Goal: Answer question/provide support

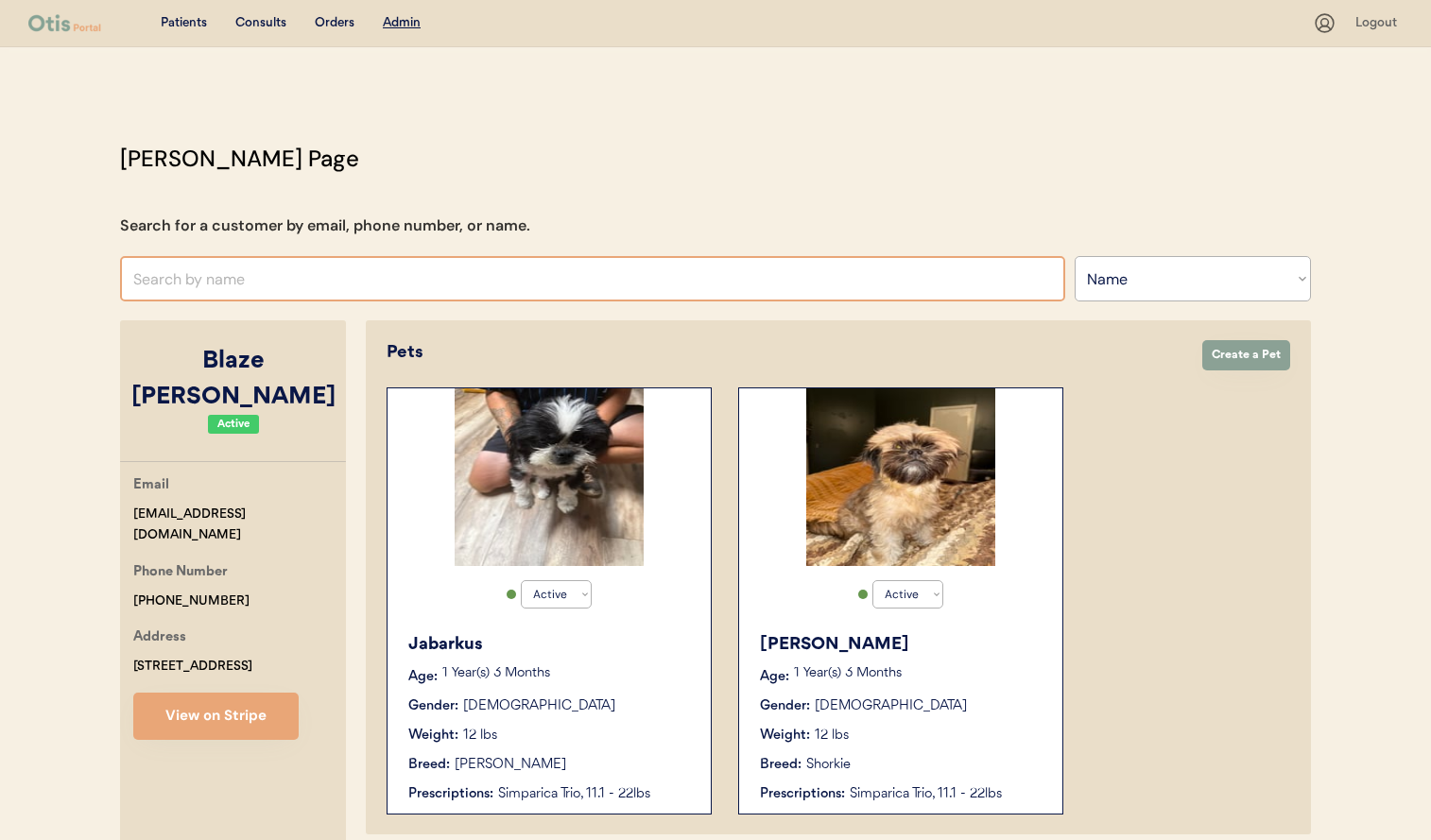
select select ""Name""
select select "true"
click at [310, 280] on input "text" at bounding box center [593, 279] width 945 height 46
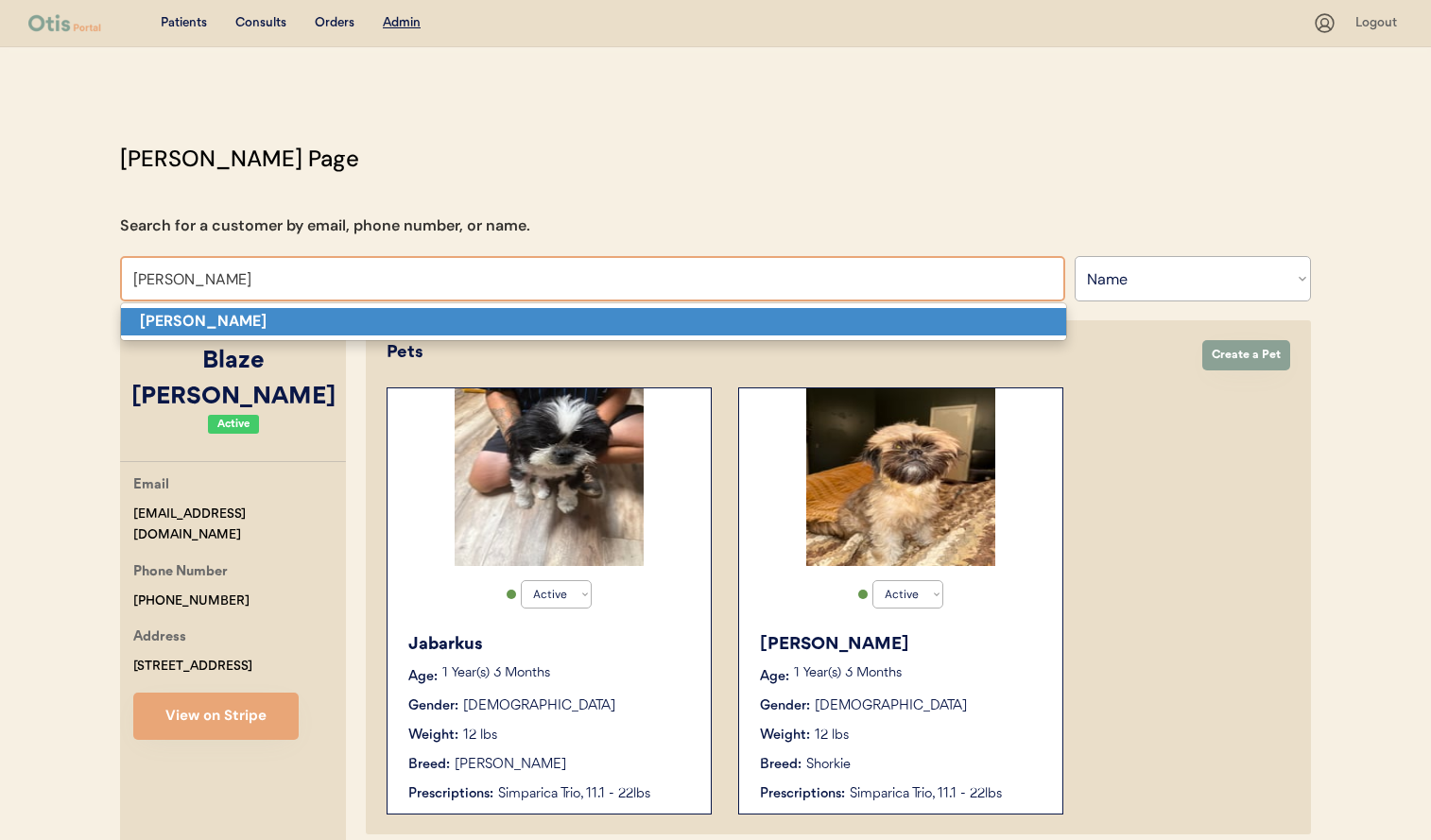
click at [340, 322] on p "[PERSON_NAME]" at bounding box center [594, 321] width 945 height 28
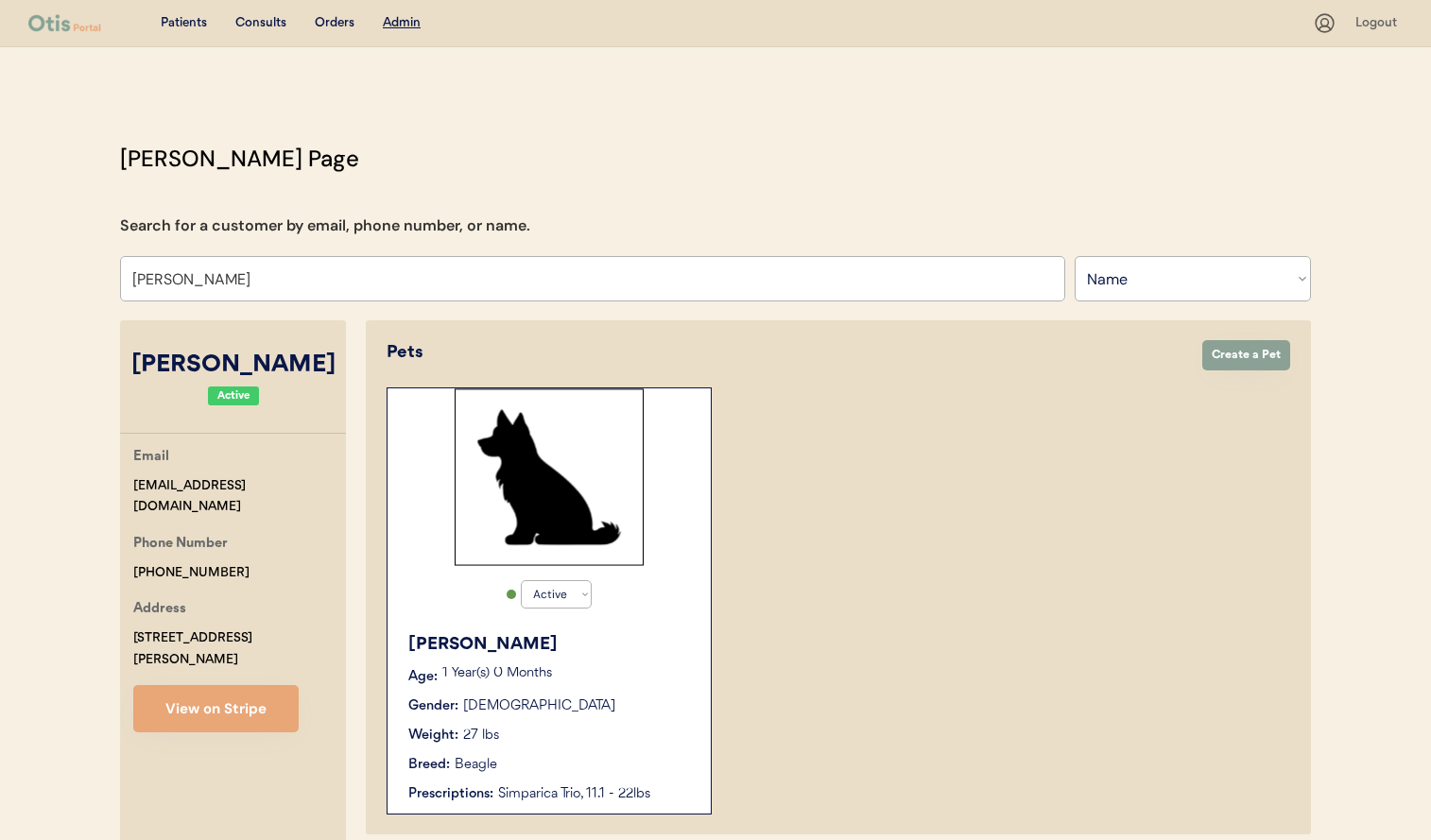
scroll to position [352, 0]
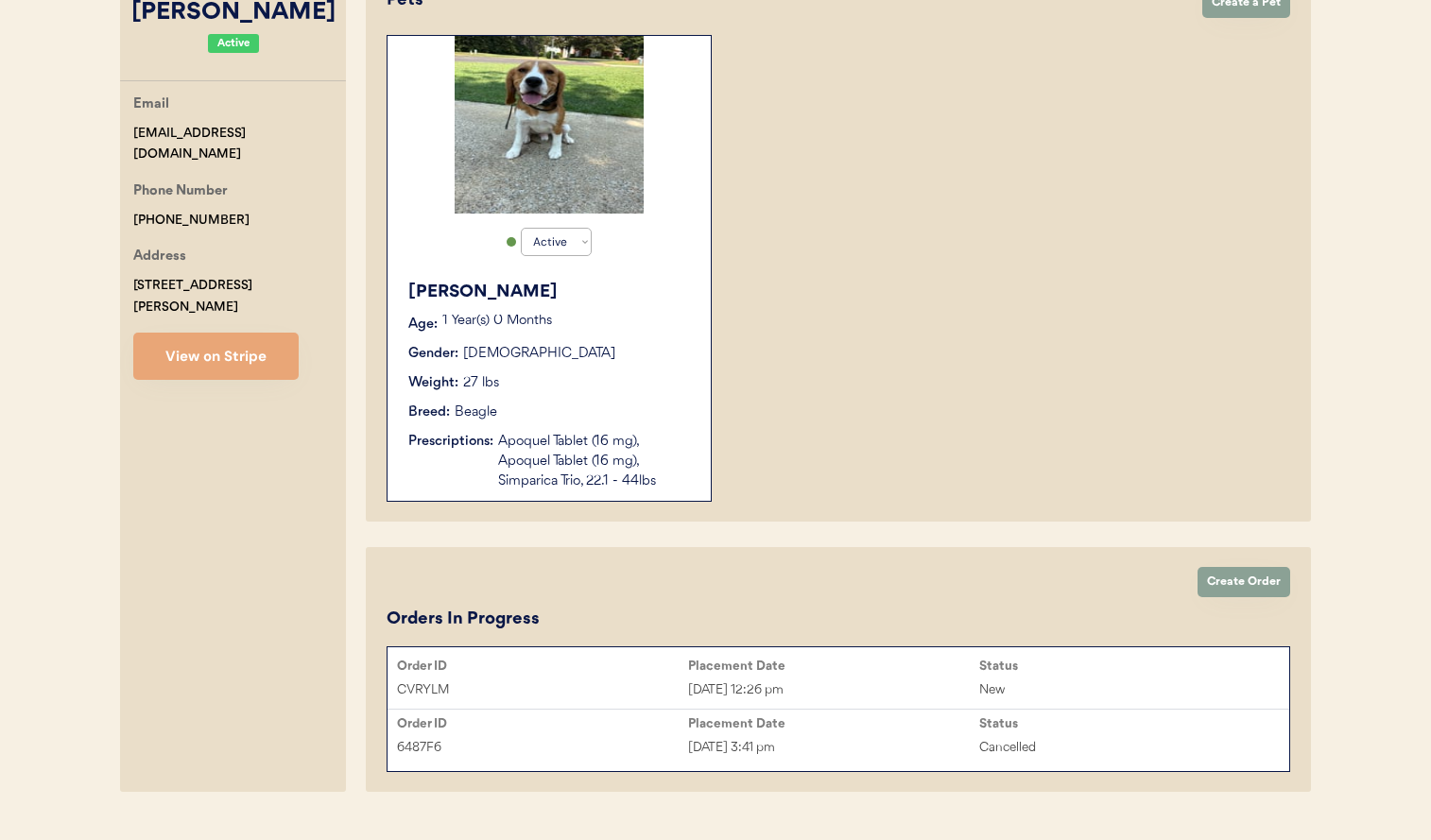
type input "[PERSON_NAME]"
click at [638, 665] on div "Order ID" at bounding box center [543, 666] width 291 height 15
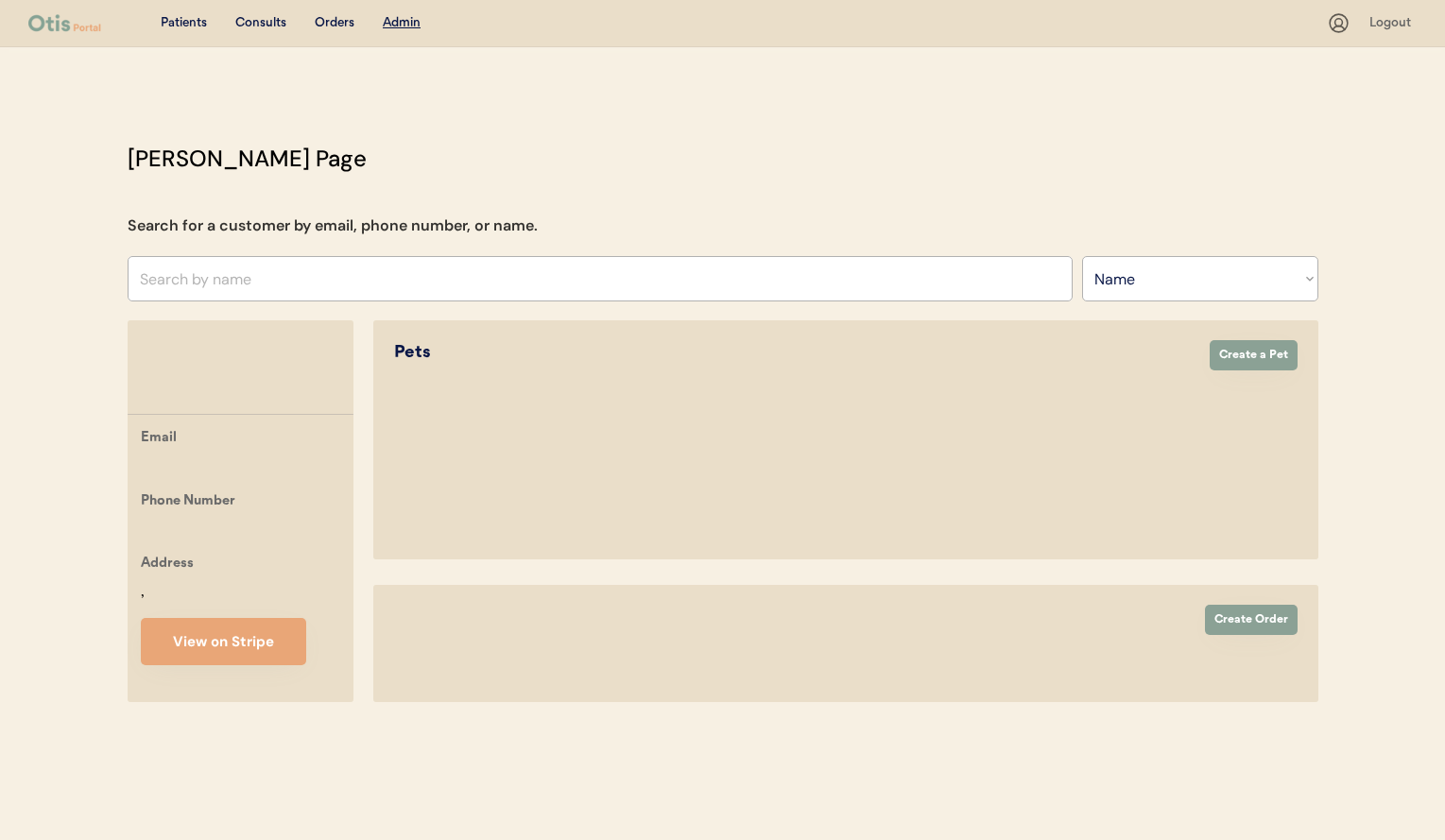
select select ""Name""
select select "true"
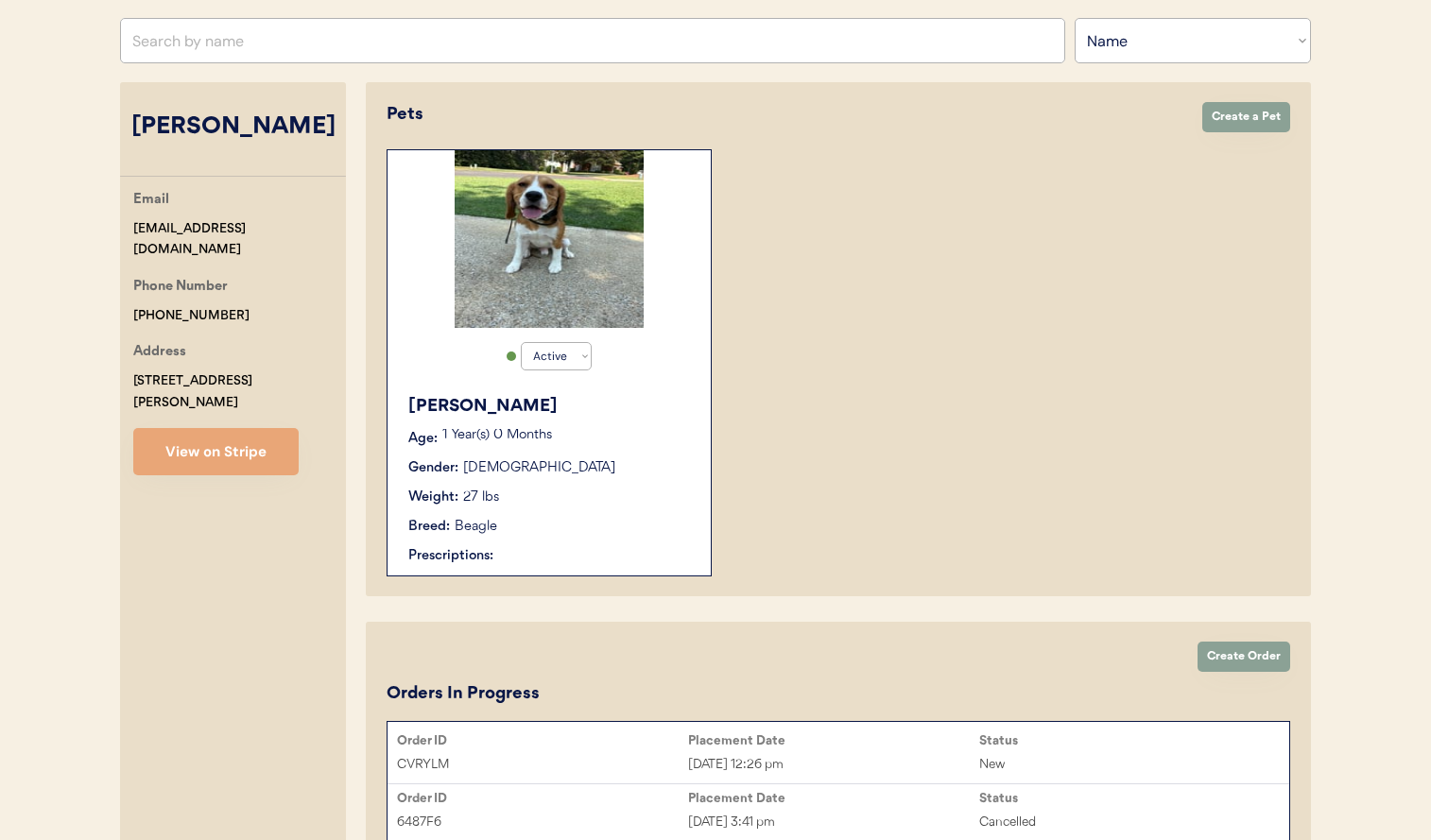
scroll to position [270, 0]
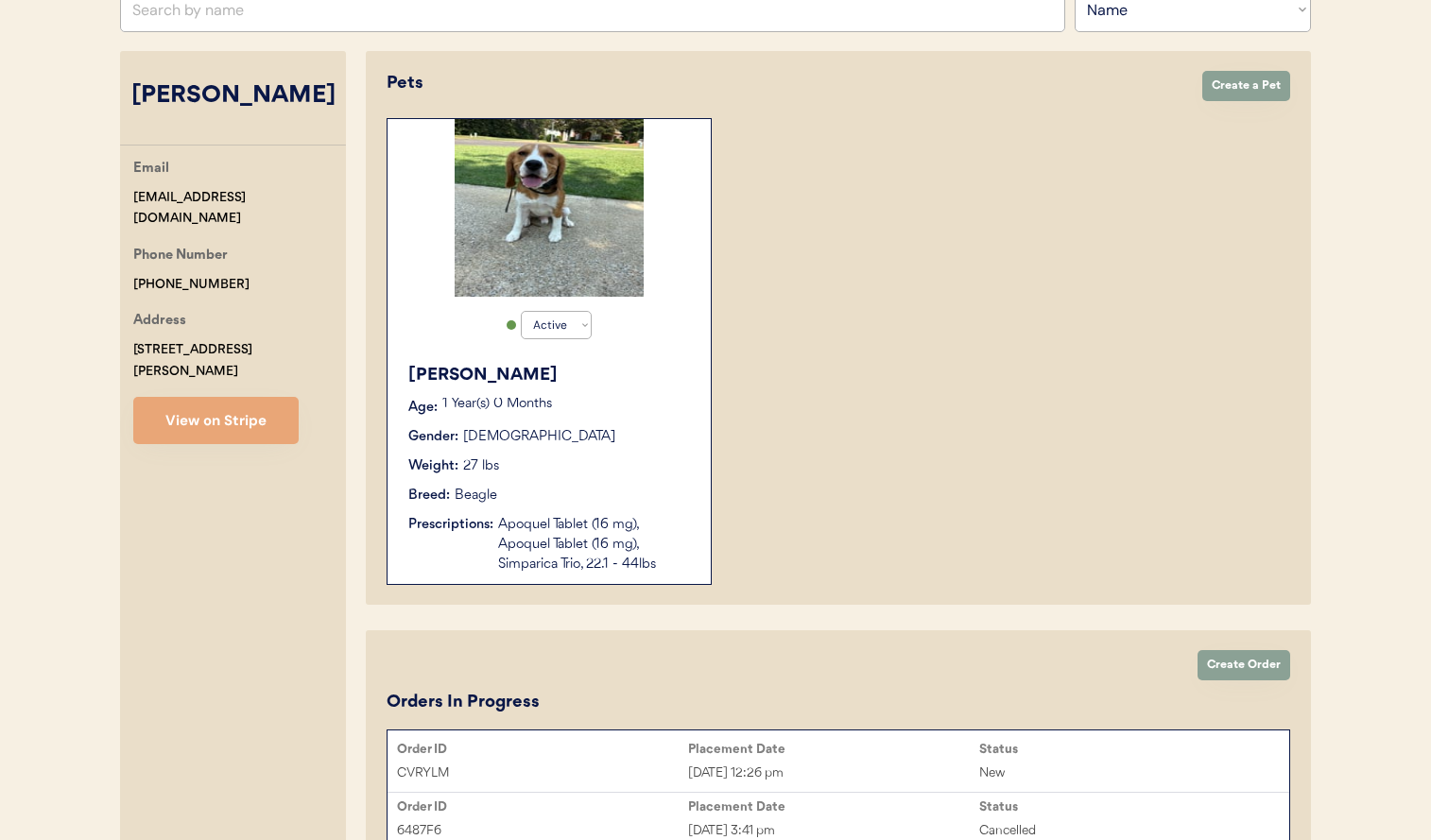
click at [605, 570] on div "Apoquel Tablet (16 mg), Apoquel Tablet (16 mg), Simparica Trio, 22.1 - 44lbs" at bounding box center [595, 544] width 194 height 60
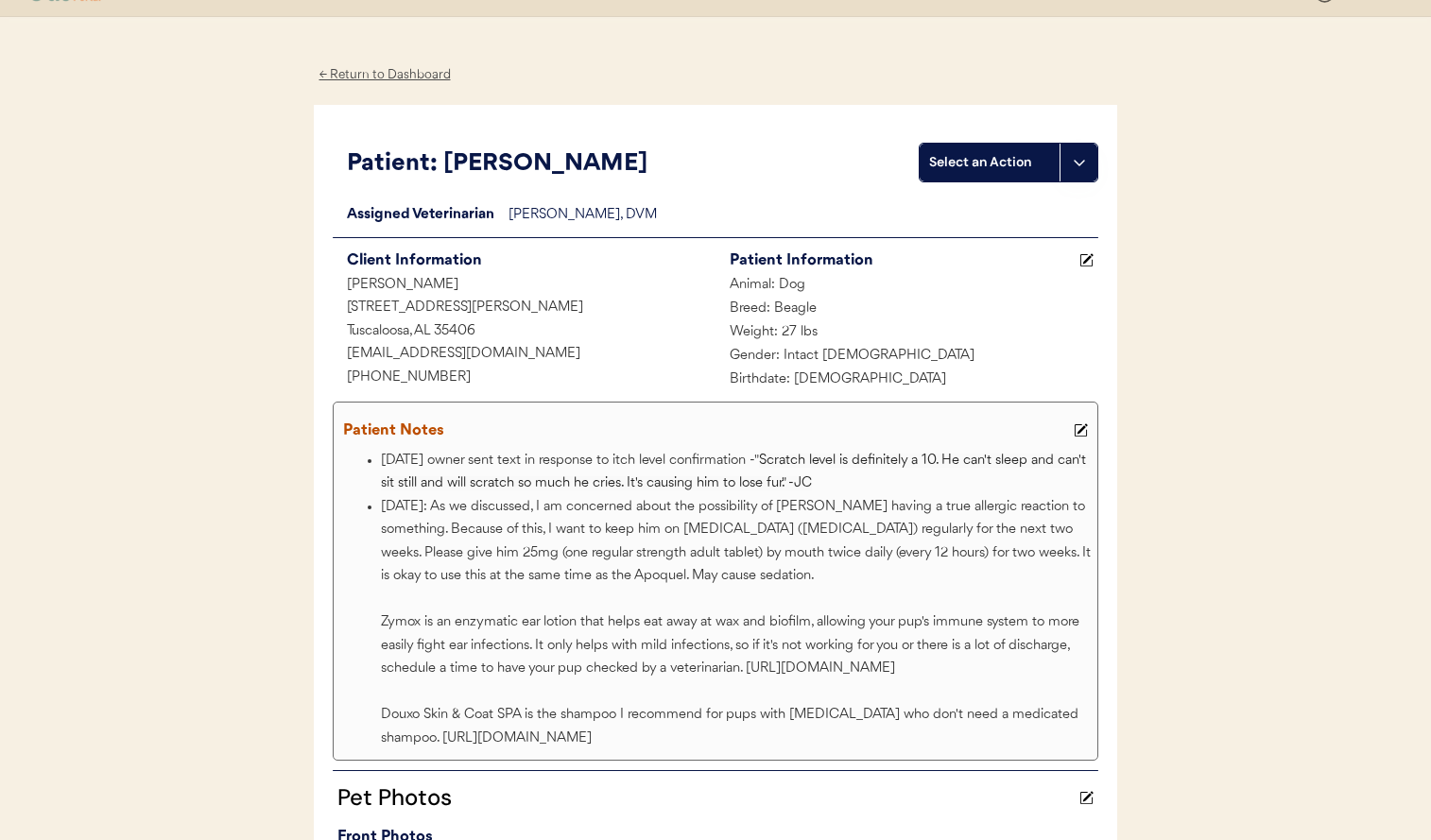
scroll to position [86, 0]
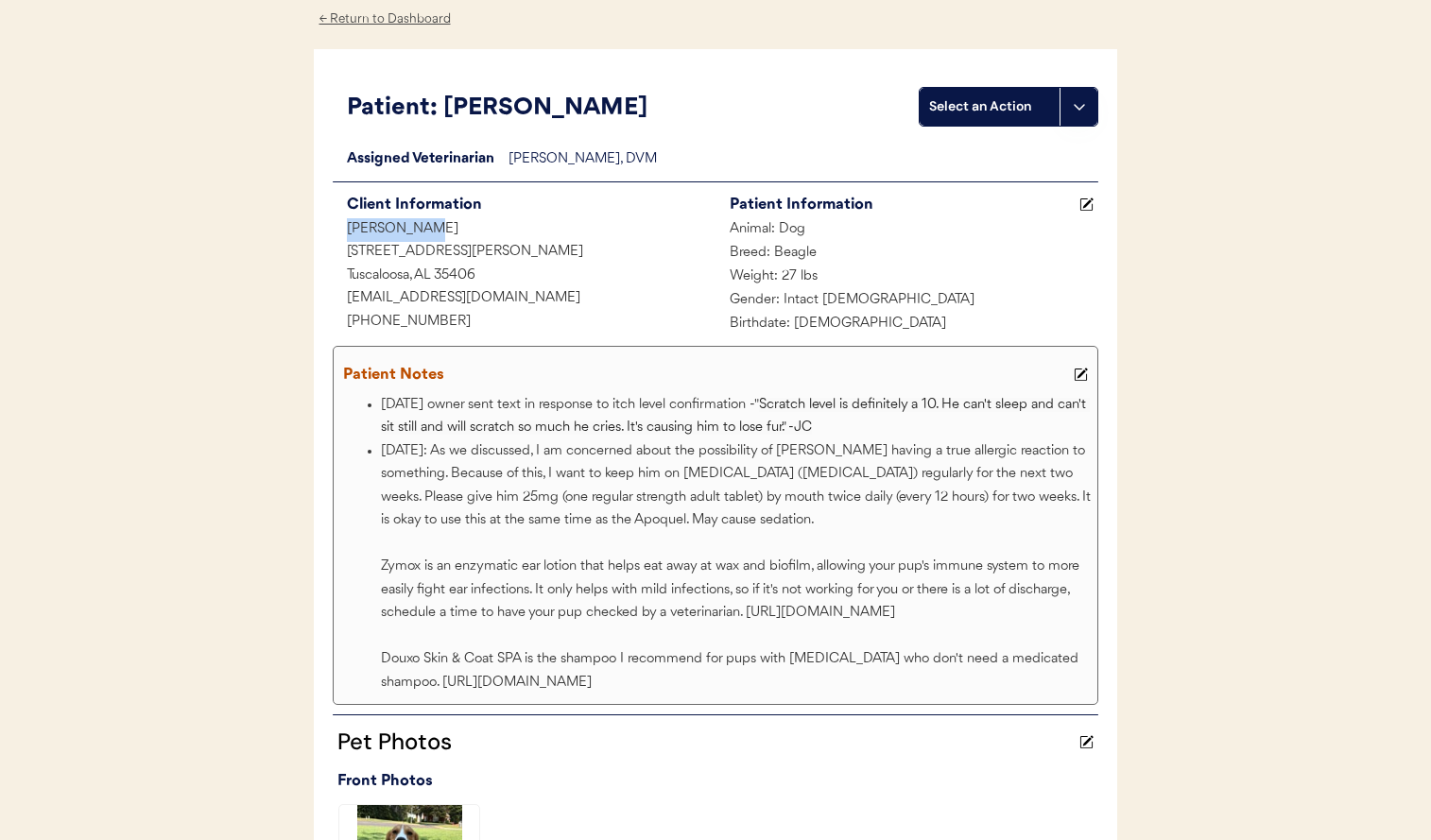
drag, startPoint x: 335, startPoint y: 227, endPoint x: 456, endPoint y: 221, distance: 121.1
click at [453, 222] on div "[PERSON_NAME]" at bounding box center [524, 230] width 382 height 24
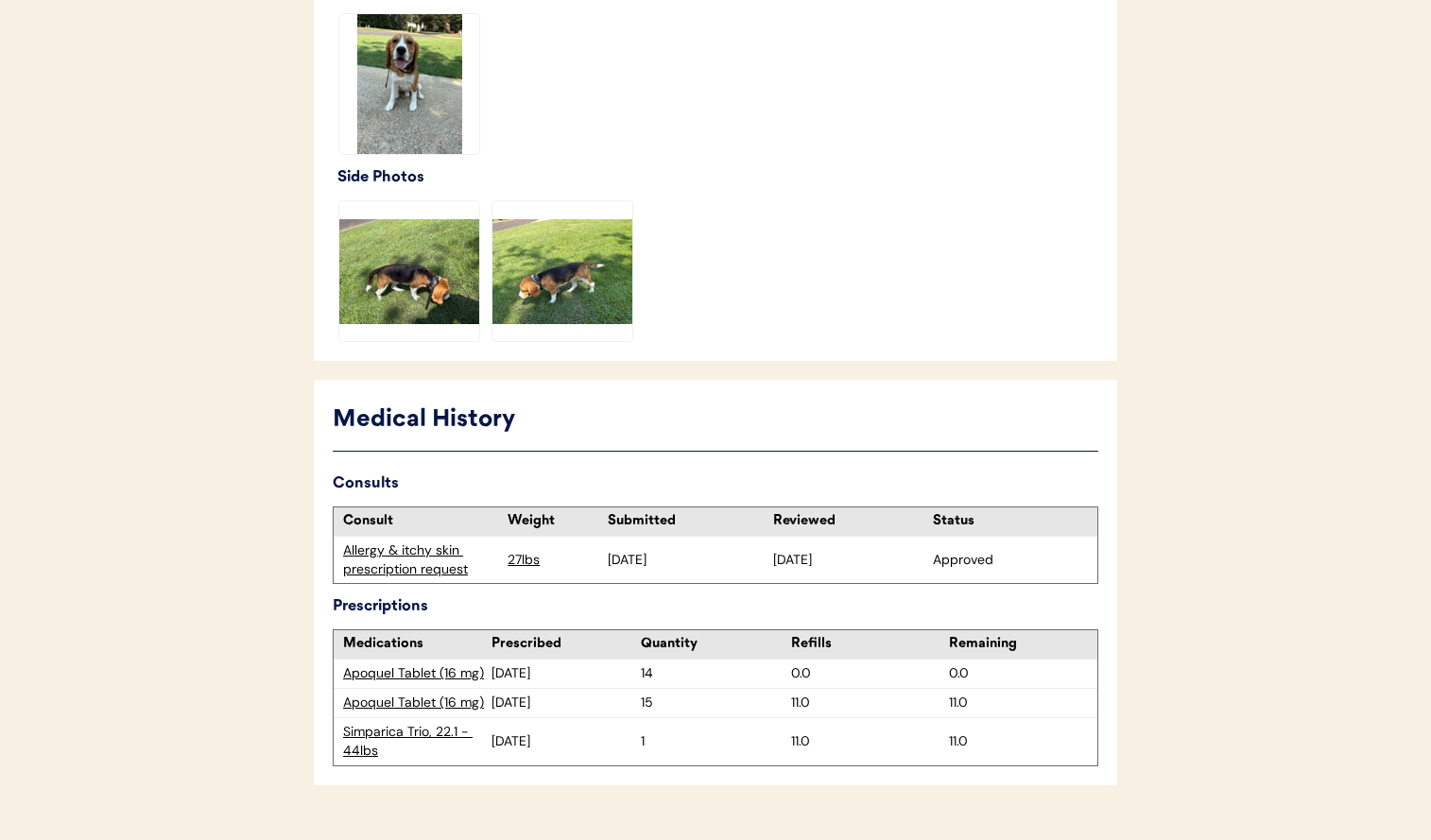
scroll to position [878, 0]
click at [467, 563] on div "Allergy & itchy skin prescription request" at bounding box center [421, 558] width 155 height 37
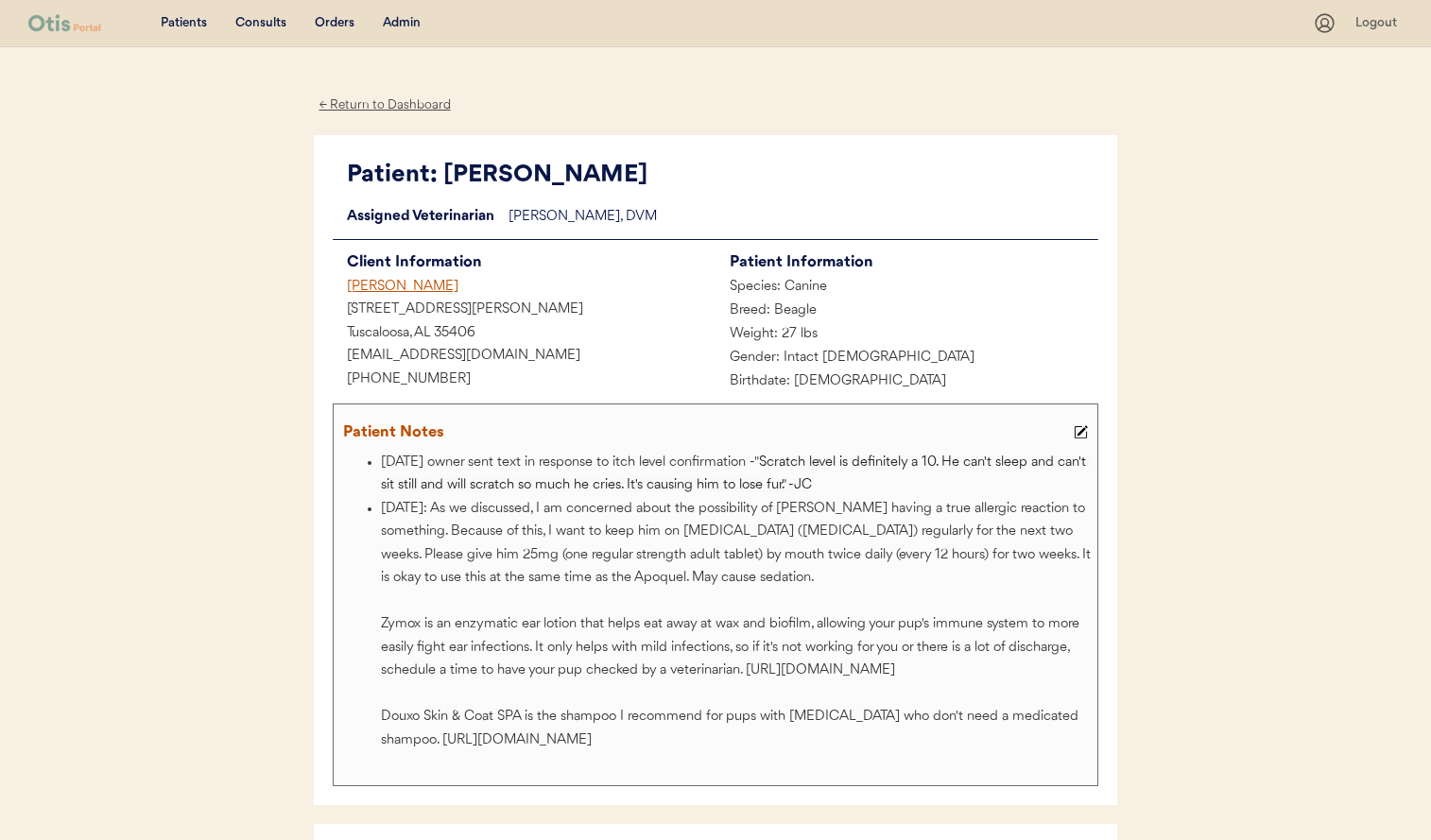
click at [398, 266] on div "Client Information" at bounding box center [531, 263] width 368 height 27
click at [397, 289] on div "[PERSON_NAME]" at bounding box center [524, 288] width 382 height 24
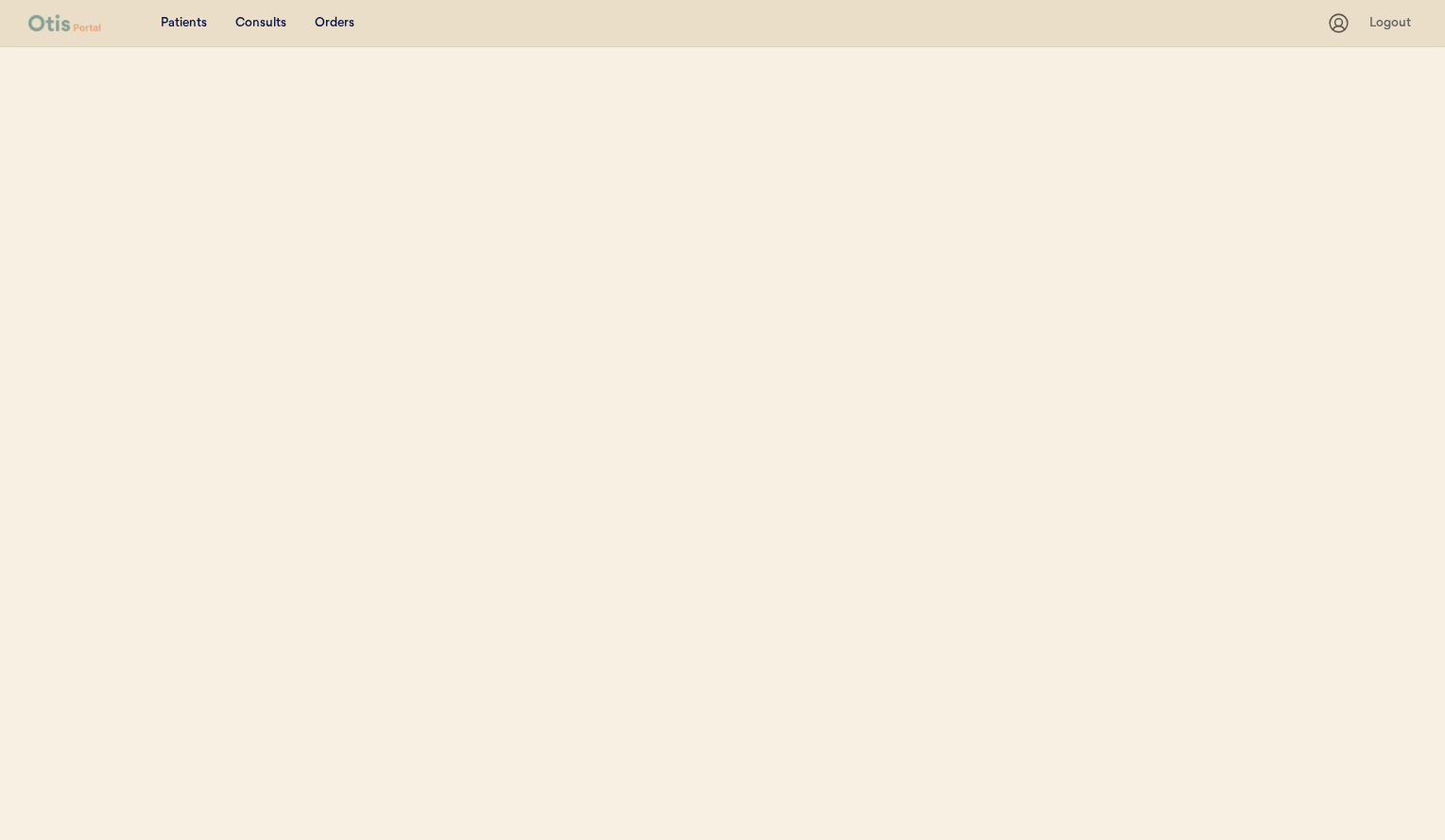
select select ""Name""
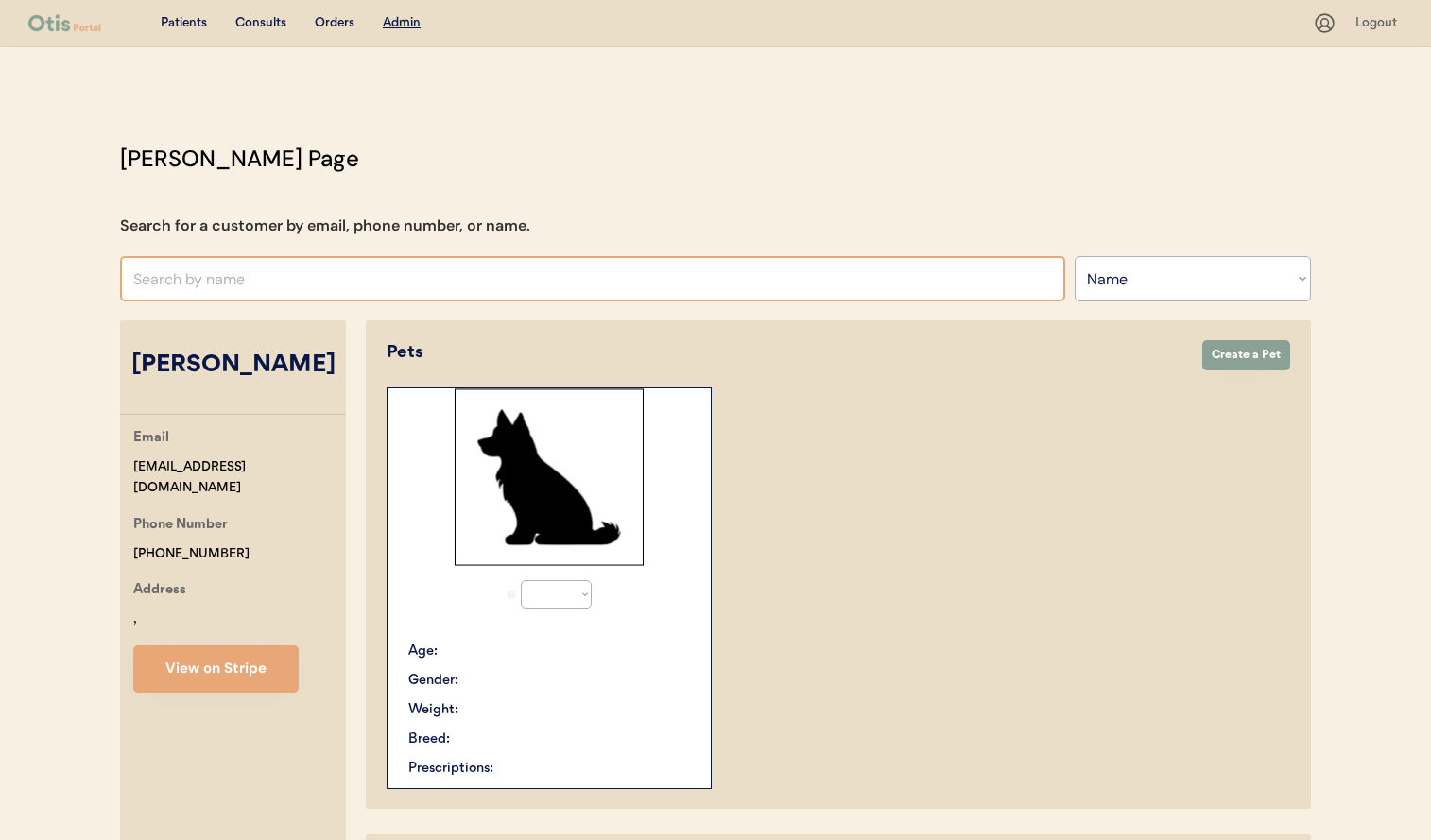
select select "true"
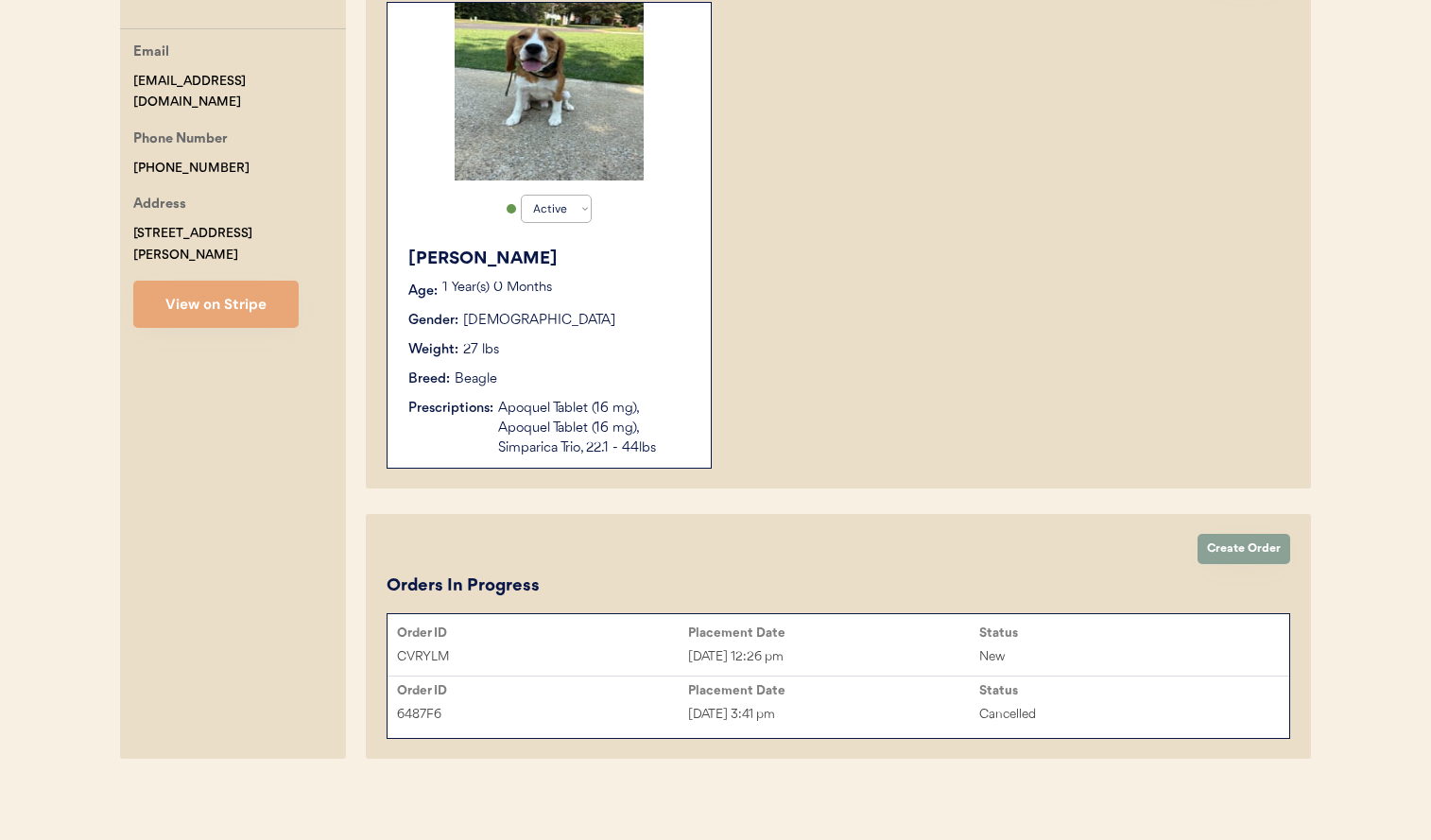
scroll to position [392, 0]
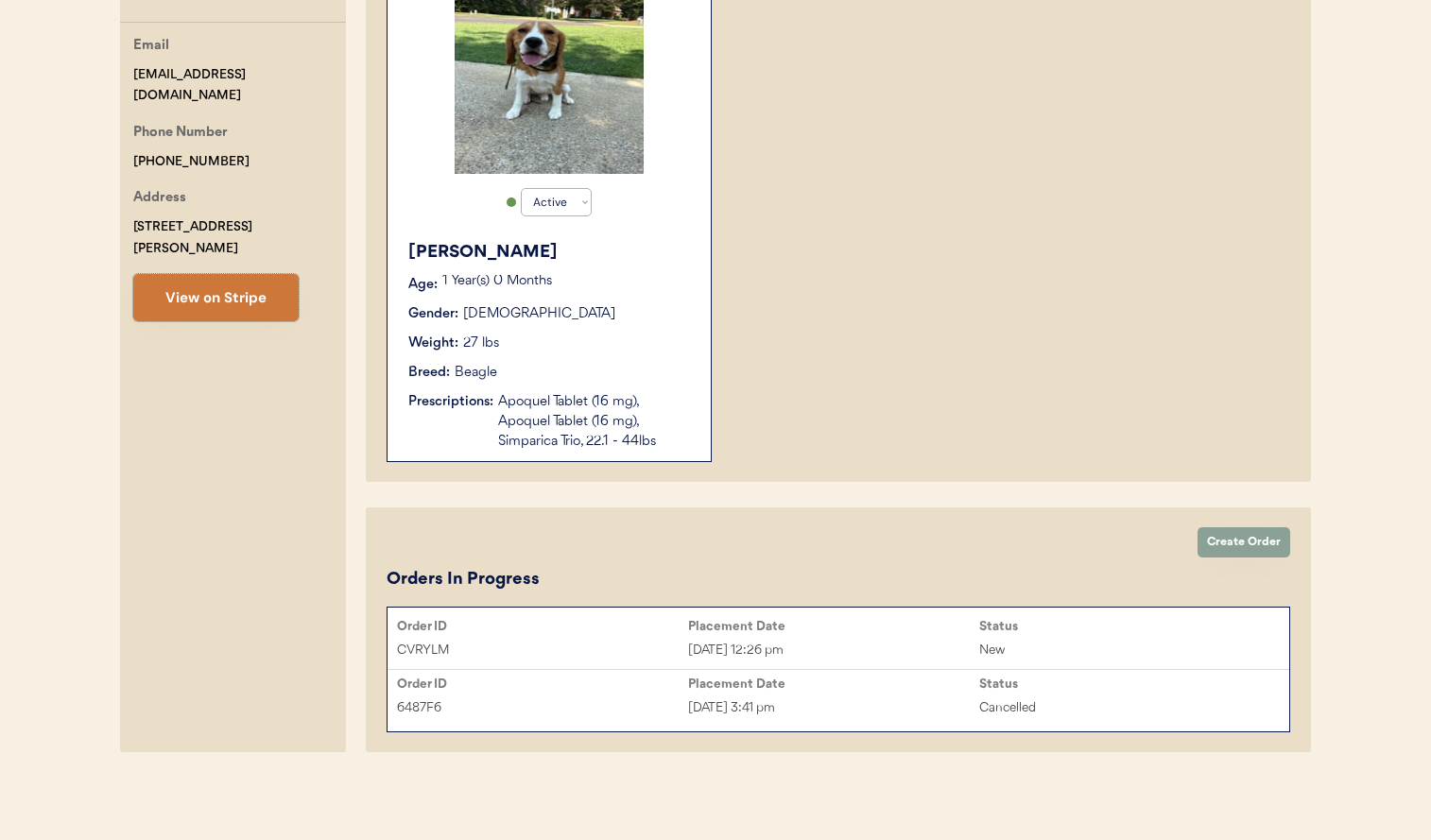
click at [262, 286] on button "View on Stripe" at bounding box center [216, 297] width 165 height 47
click at [586, 320] on div "Gender: Male" at bounding box center [550, 315] width 284 height 20
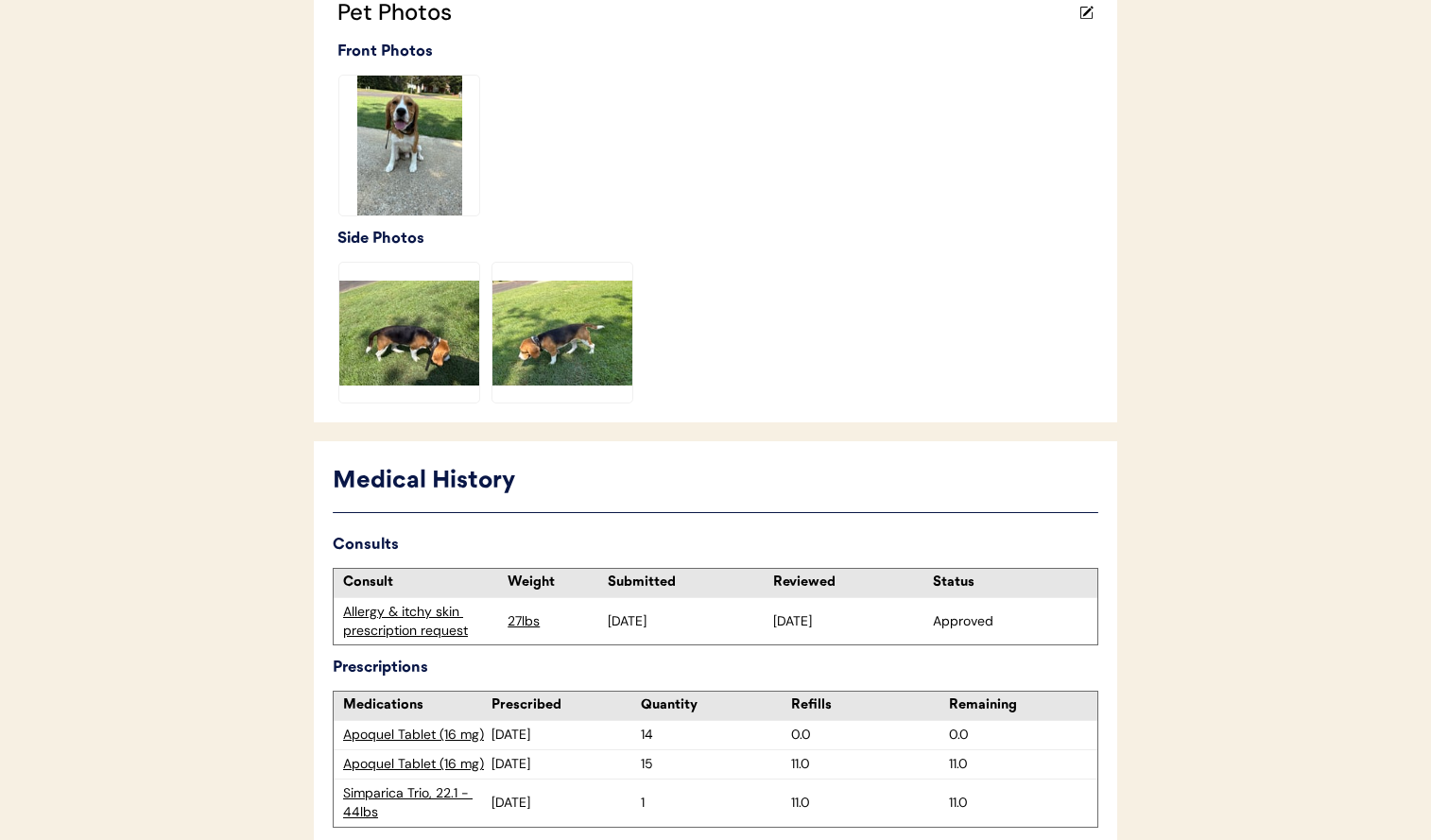
scroll to position [917, 0]
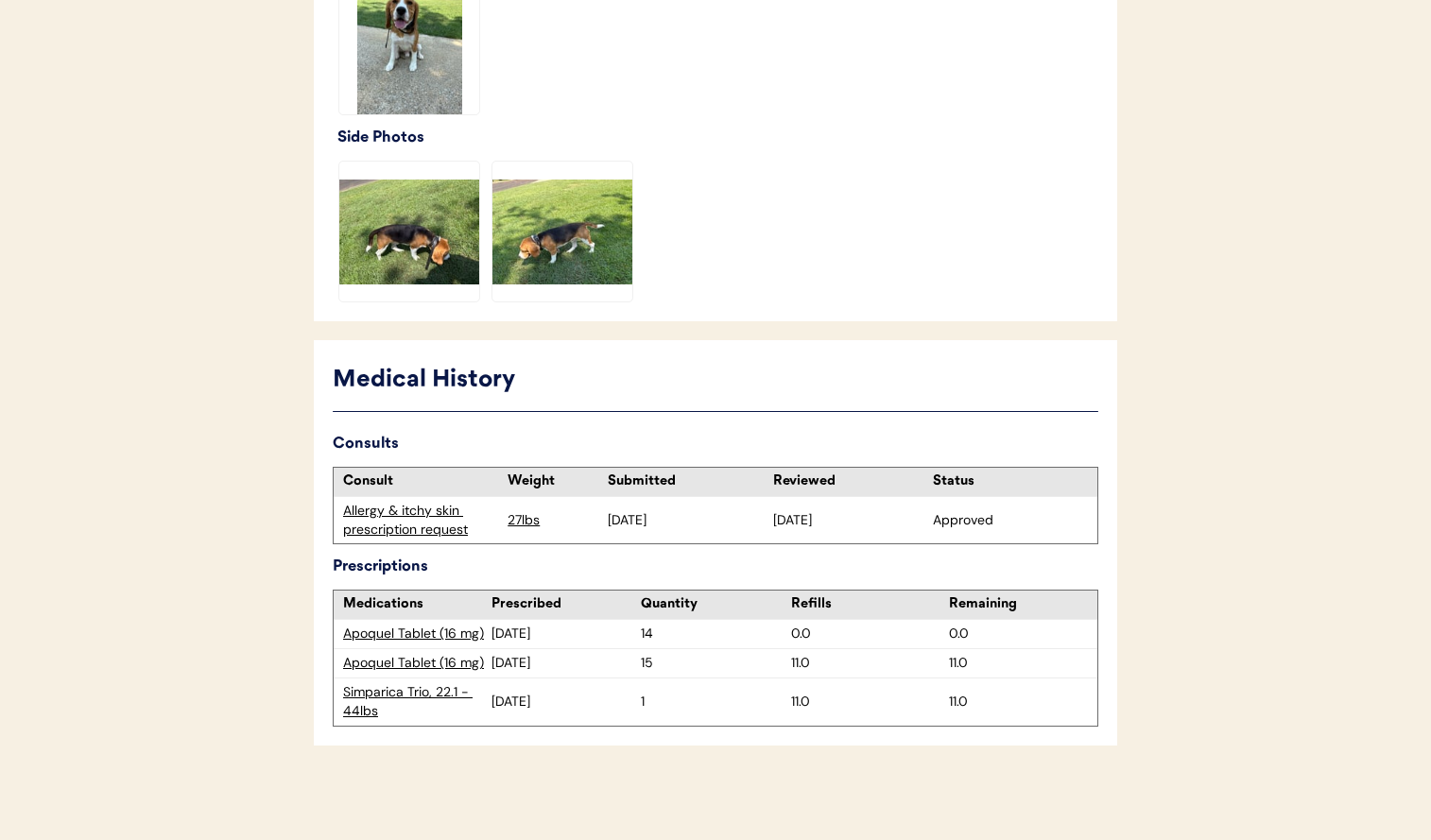
click at [448, 636] on div "Apoquel Tablet (16 mg)" at bounding box center [417, 634] width 148 height 19
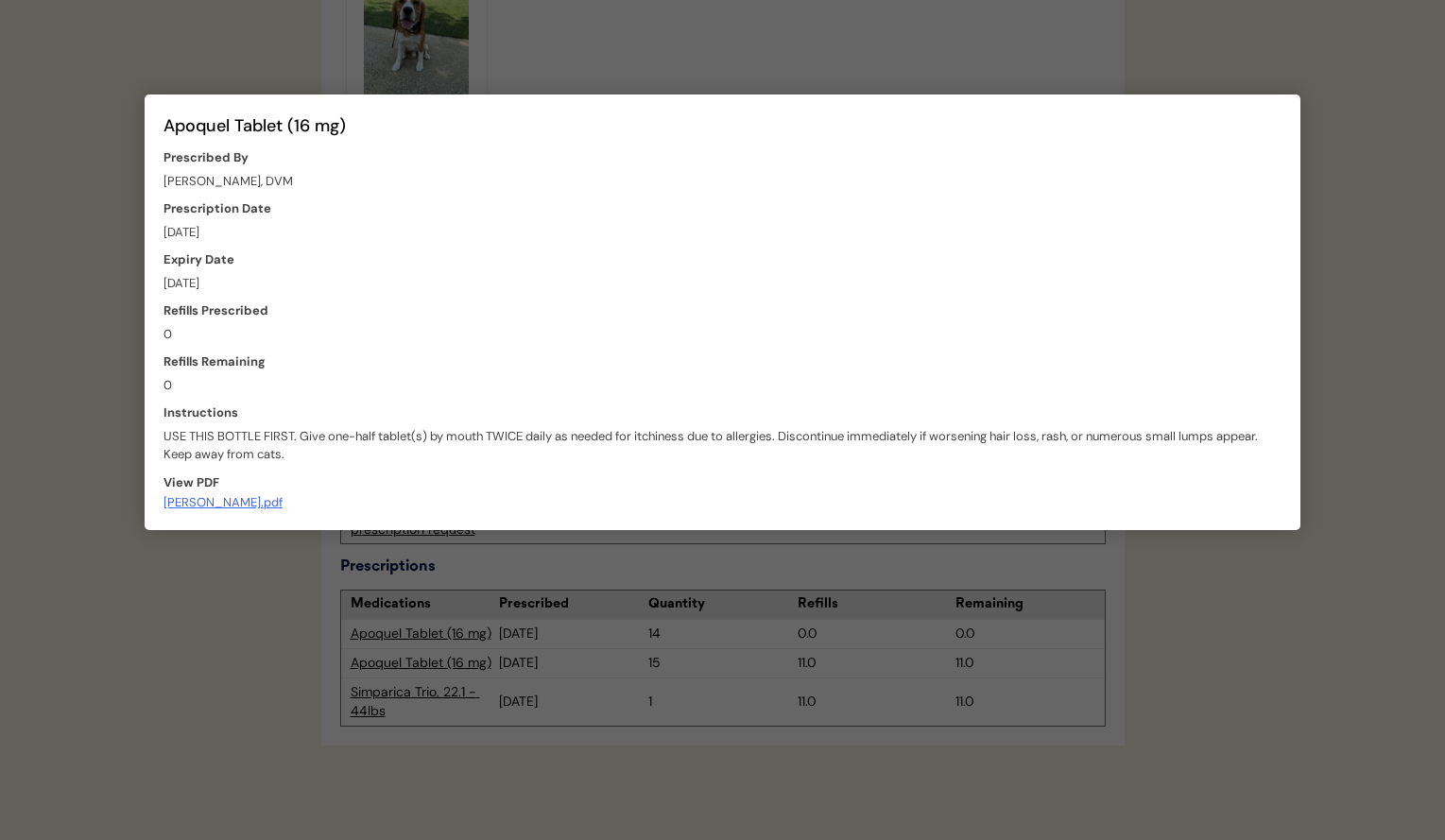
click at [477, 586] on div at bounding box center [722, 420] width 1445 height 840
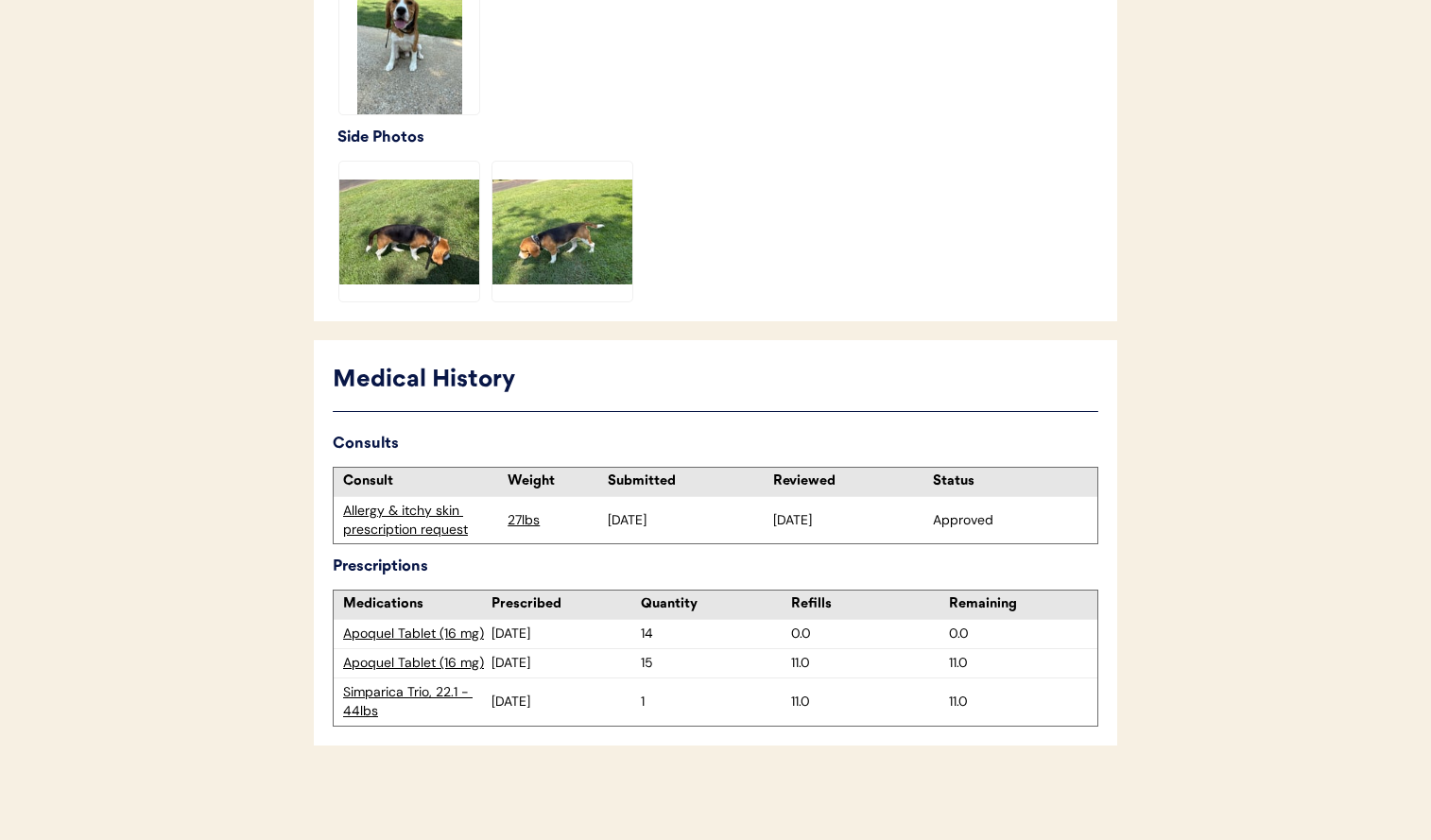
click at [427, 633] on div "Apoquel Tablet (16 mg)" at bounding box center [417, 634] width 148 height 19
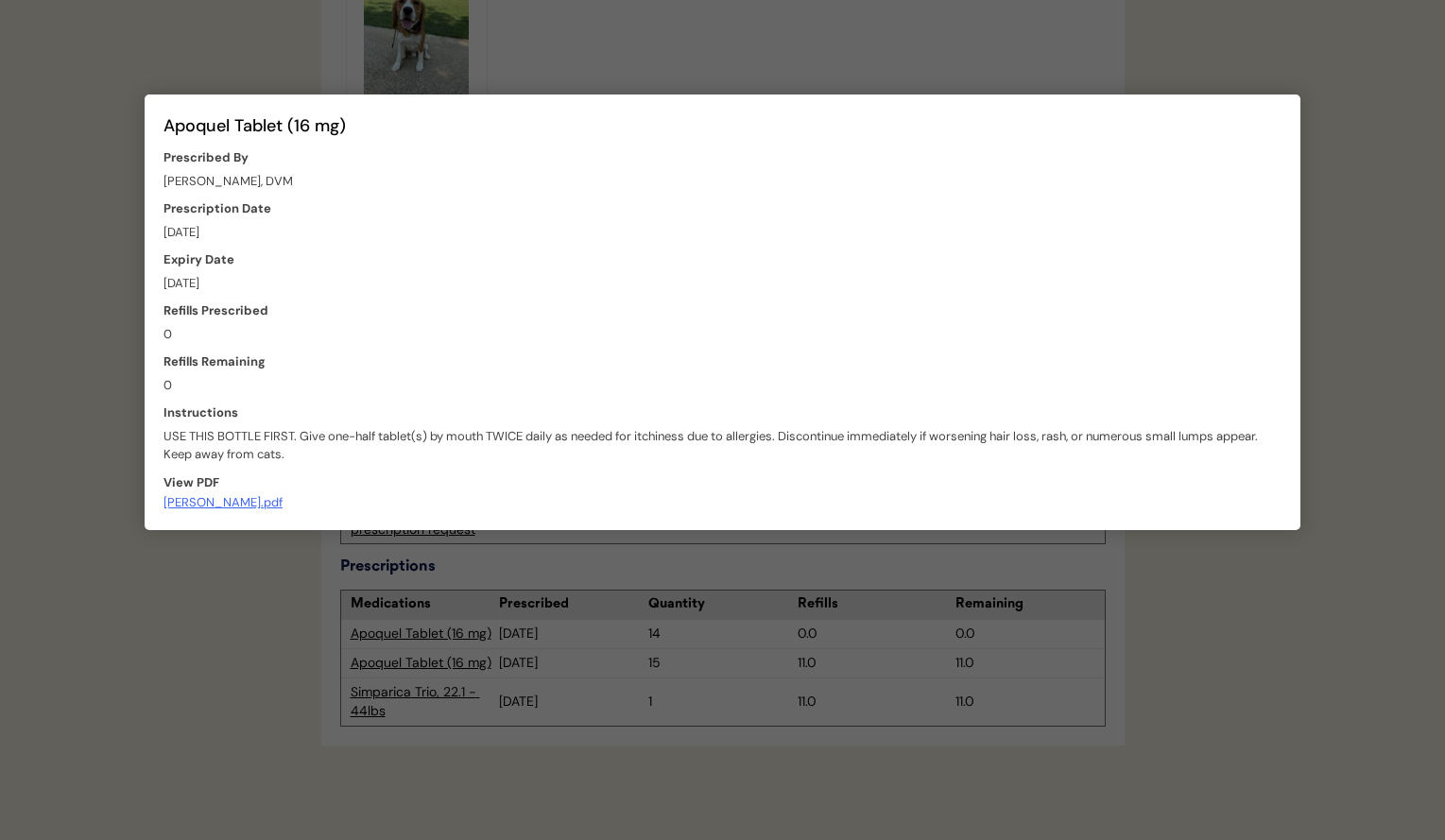
click at [920, 77] on div at bounding box center [722, 420] width 1445 height 840
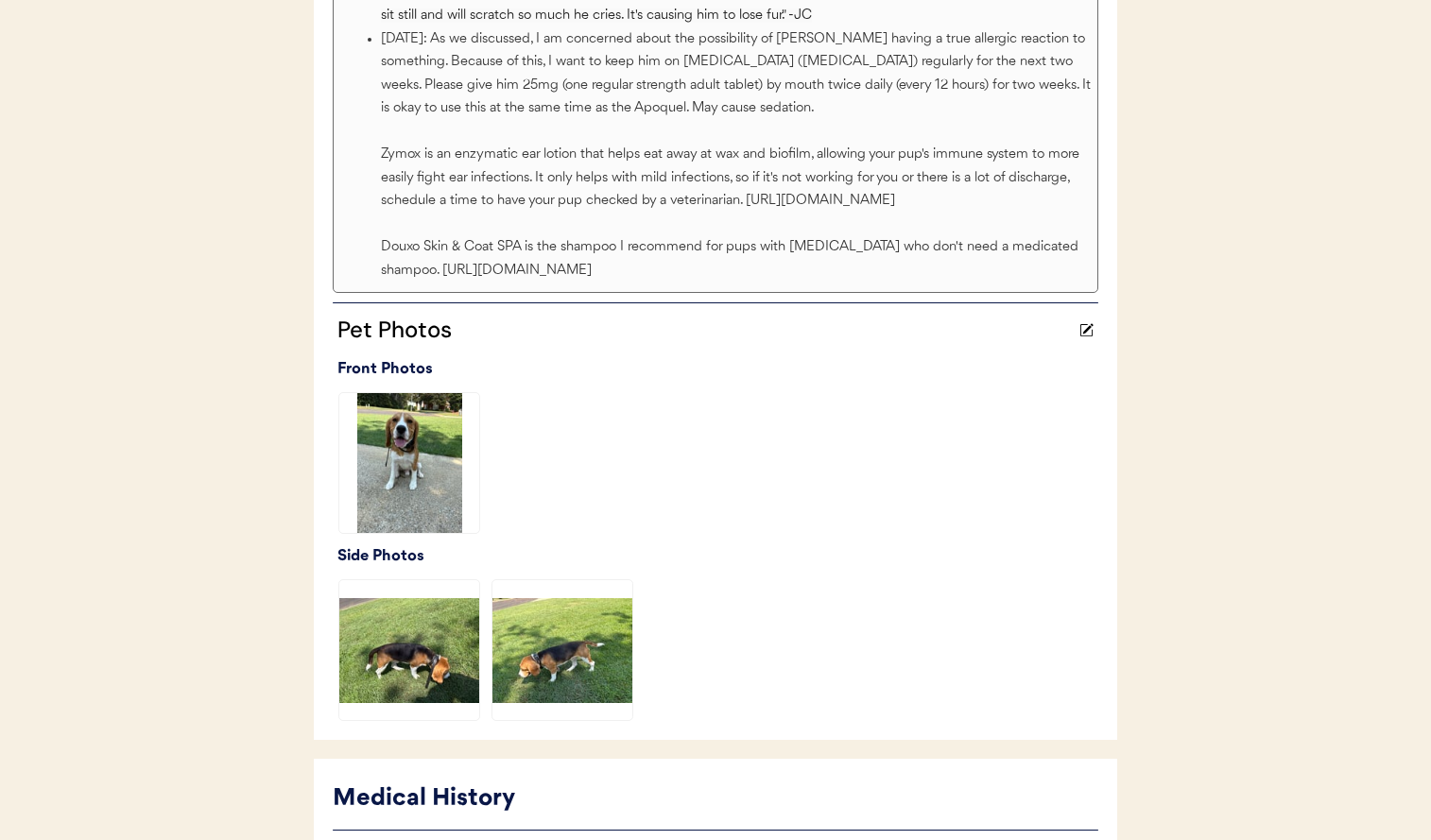
scroll to position [0, 0]
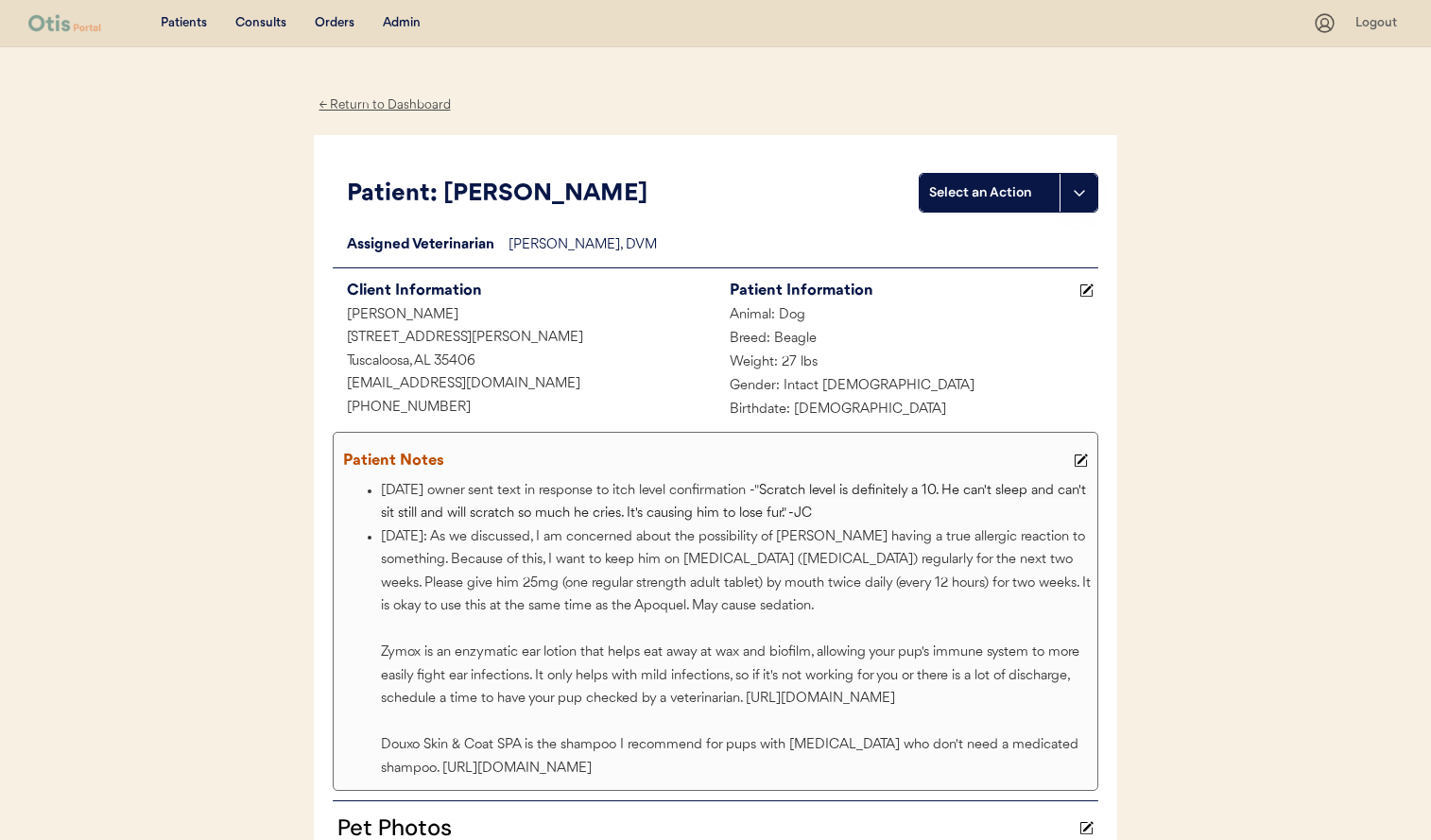
click at [396, 14] on div "Admin" at bounding box center [401, 23] width 38 height 19
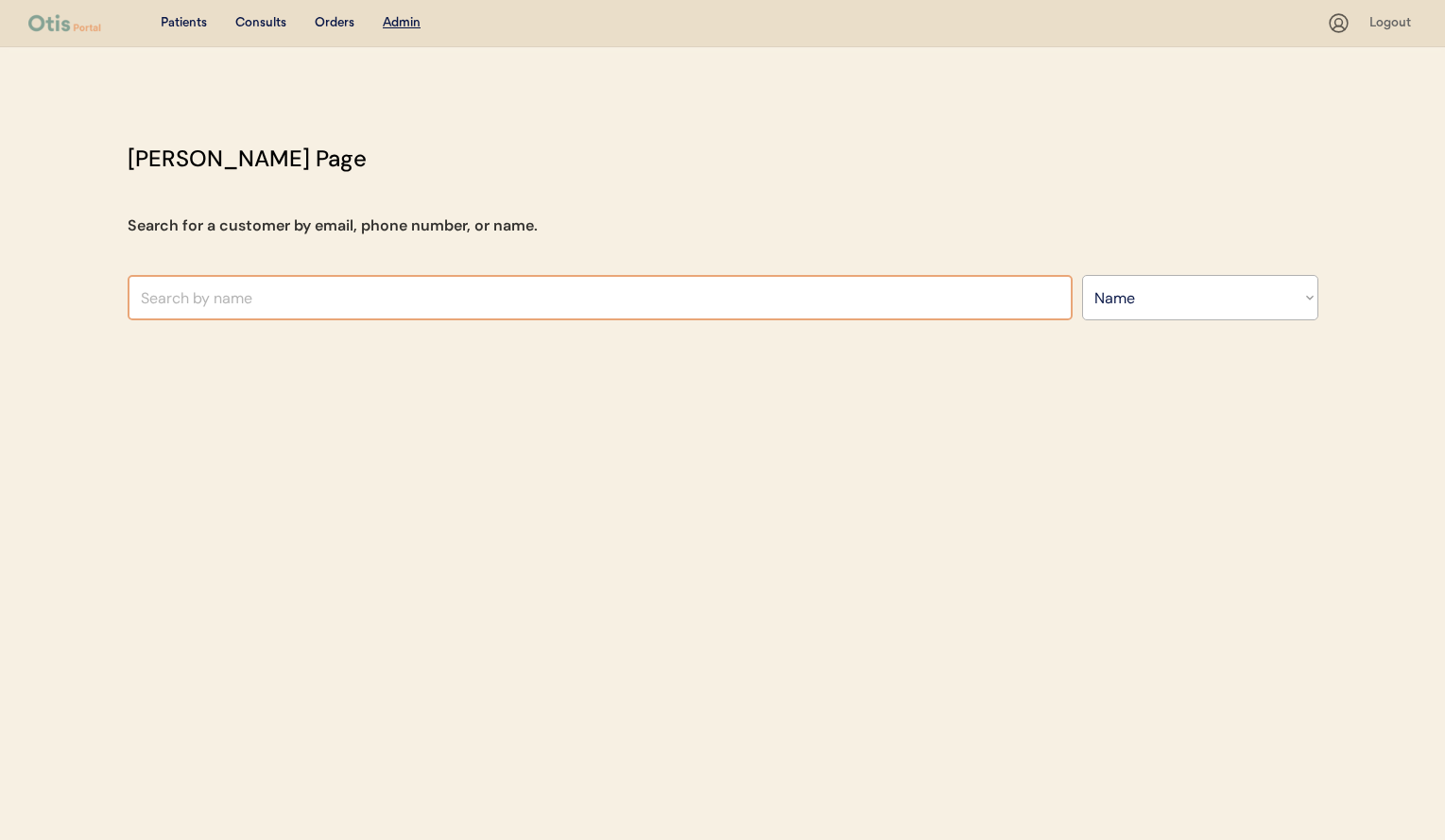
select select ""Name""
click at [519, 308] on input "text" at bounding box center [599, 298] width 944 height 46
paste input "Emilia Moore"
type input "Emilia Moore"
click at [615, 240] on div "Otis Admin Page Search for a customer by email, phone number, or name. Search B…" at bounding box center [722, 235] width 1228 height 188
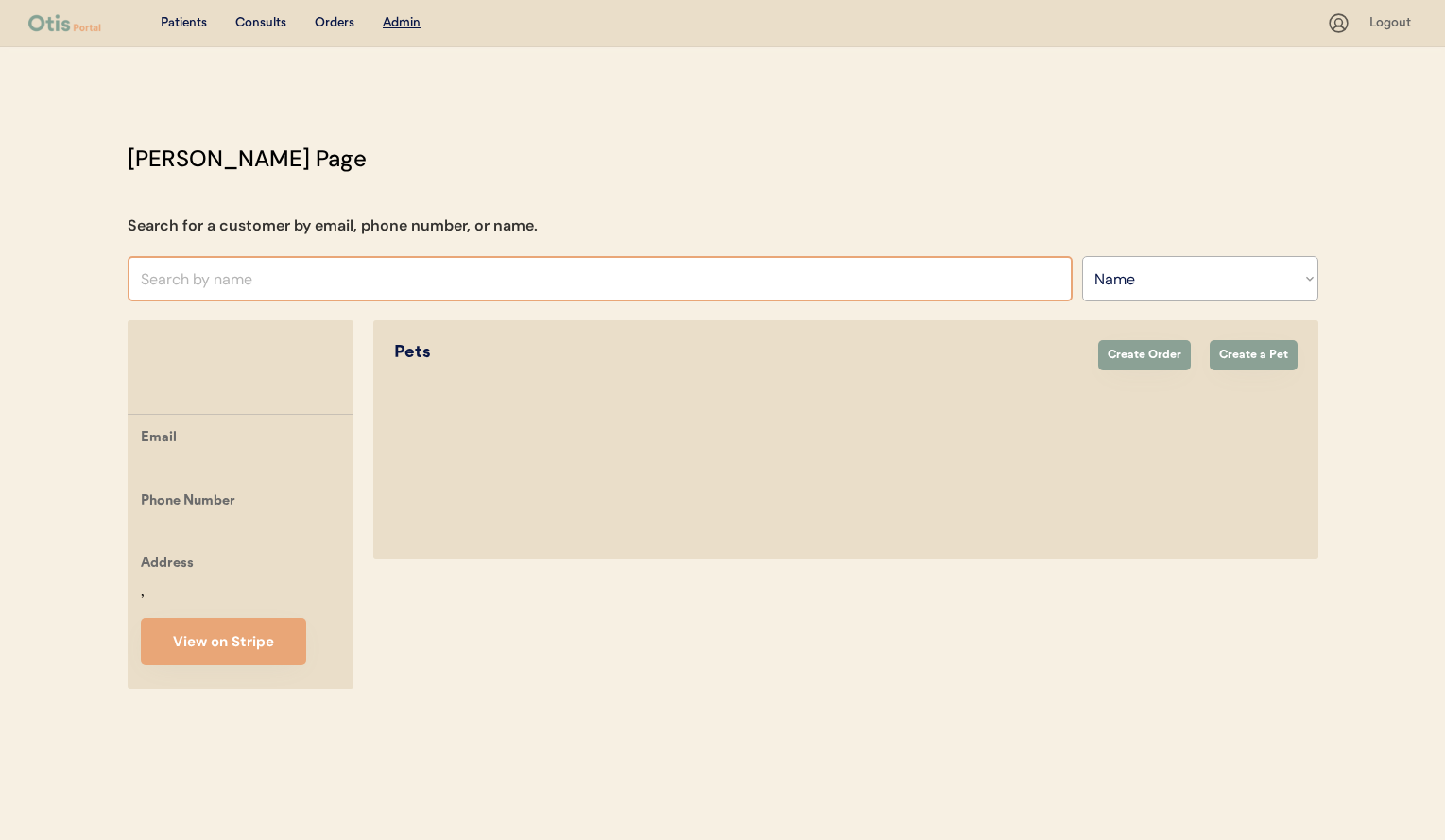
click at [580, 276] on input "text" at bounding box center [599, 279] width 944 height 46
paste input "Emilia Moore"
type input "Emilia Moore"
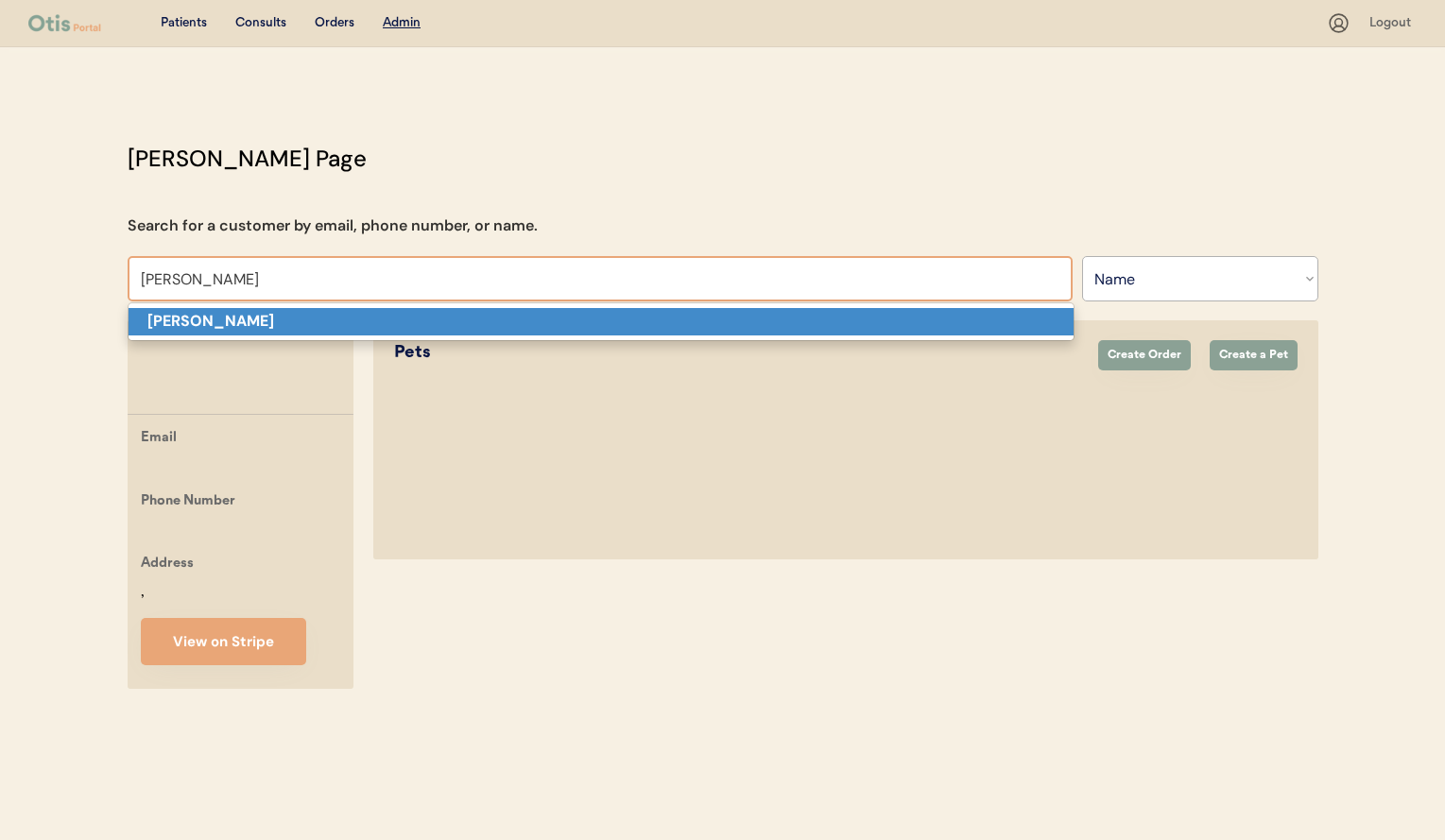
click at [531, 326] on p "Emilia Moore" at bounding box center [600, 321] width 944 height 28
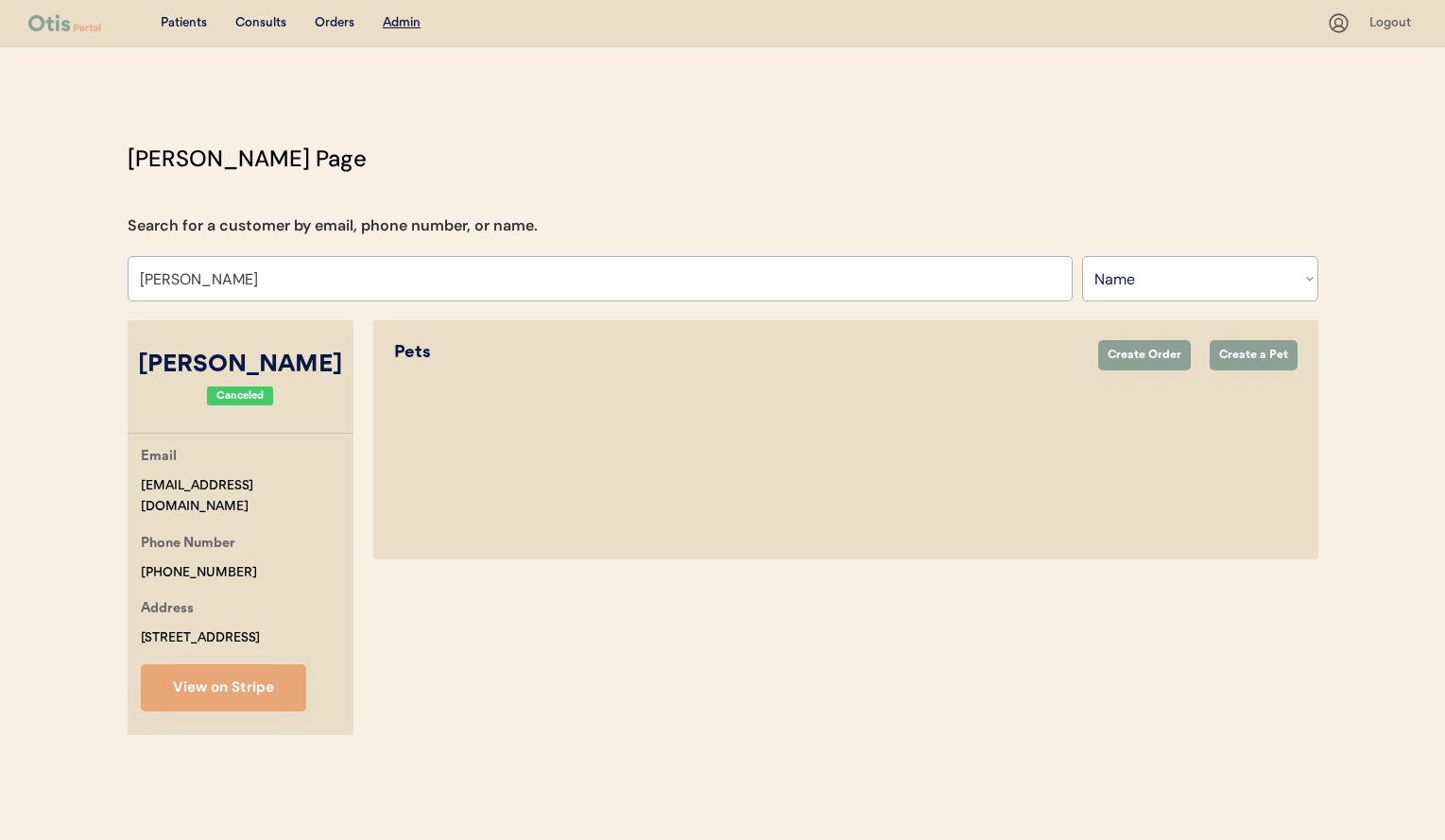
select select "true"
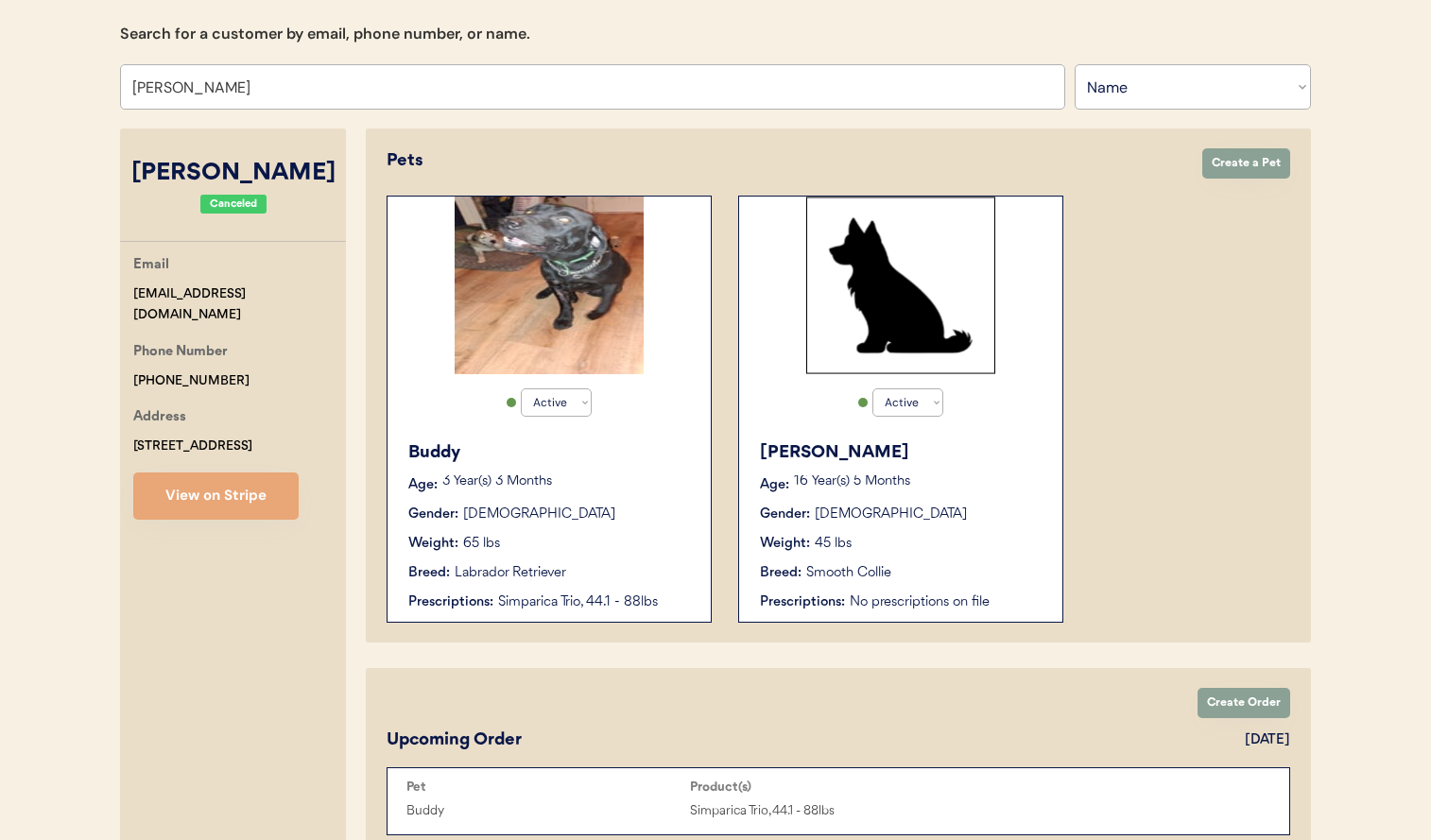
scroll to position [139, 0]
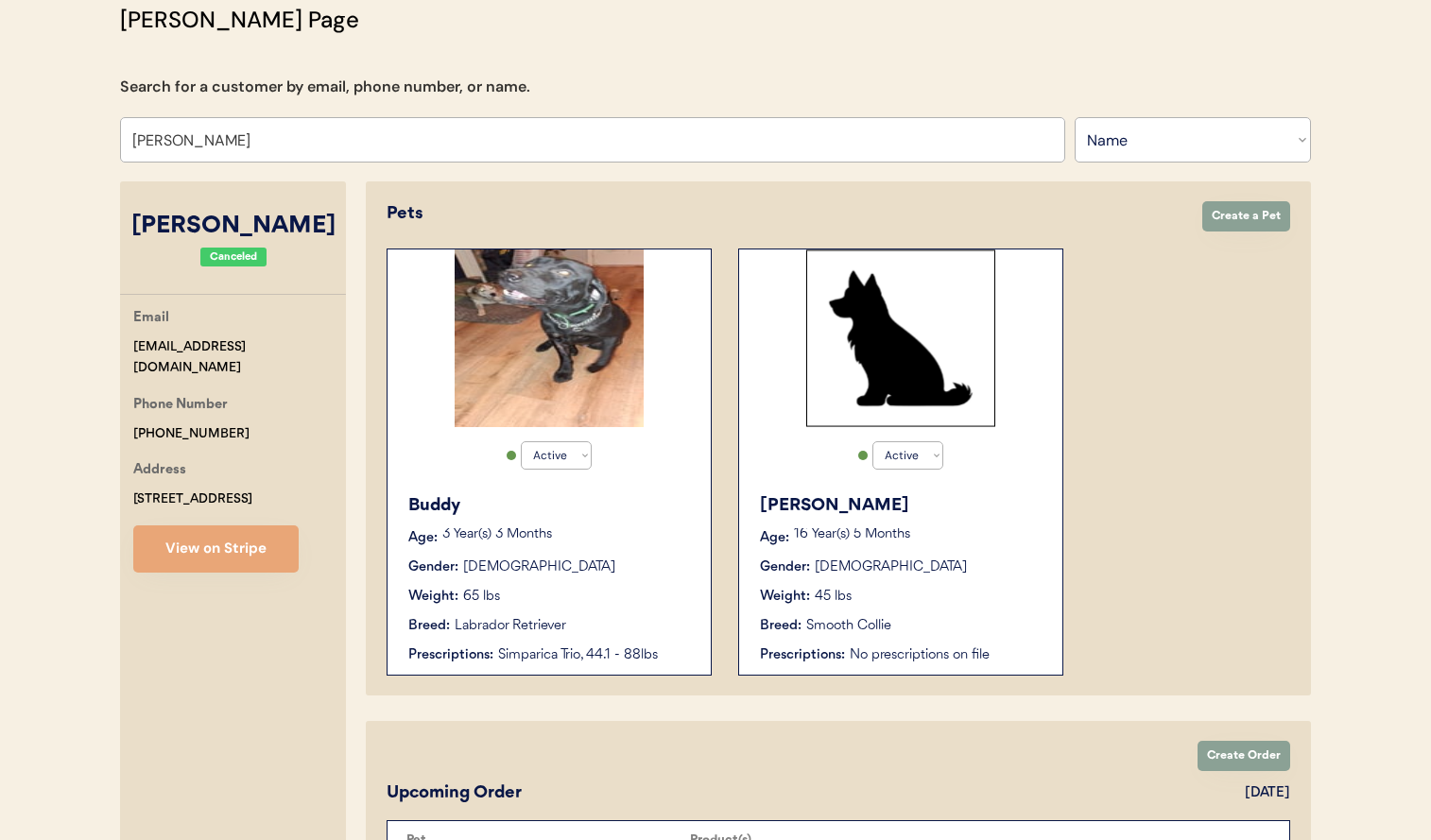
type input "Emilia Moore"
